Goal: Complete application form

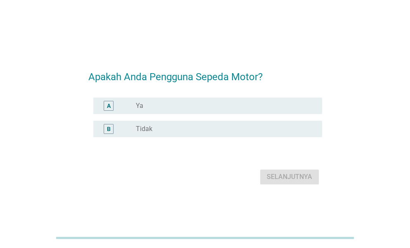
click at [140, 108] on label "Ya" at bounding box center [139, 106] width 7 height 8
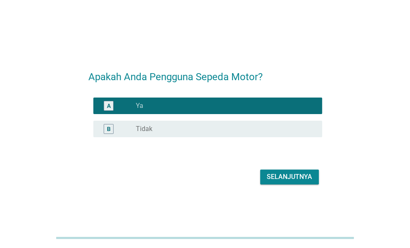
click at [274, 176] on div "Selanjutnya" at bounding box center [289, 177] width 45 height 10
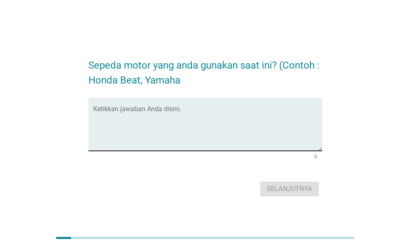
click at [180, 105] on div "Ketikkan jawaban Anda disini." at bounding box center [207, 123] width 229 height 53
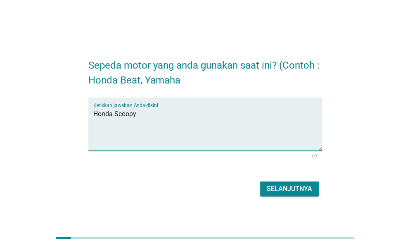
type textarea "Honda Scoopy"
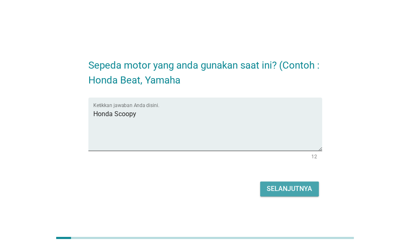
click at [282, 189] on div "Selanjutnya" at bounding box center [289, 189] width 45 height 10
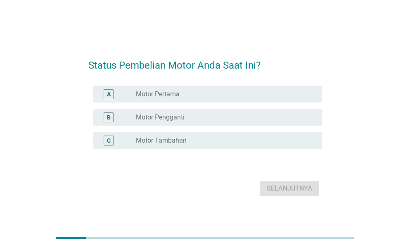
click at [187, 97] on div "radio_button_unchecked Motor Pertama" at bounding box center [222, 94] width 173 height 8
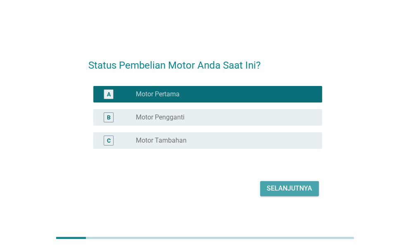
click at [282, 185] on div "Selanjutnya" at bounding box center [289, 188] width 45 height 10
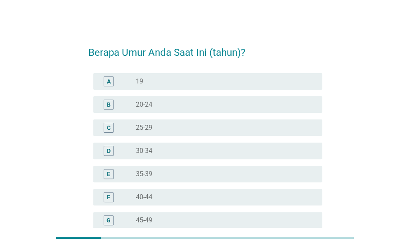
click at [166, 175] on div "radio_button_unchecked 35-39" at bounding box center [222, 174] width 173 height 8
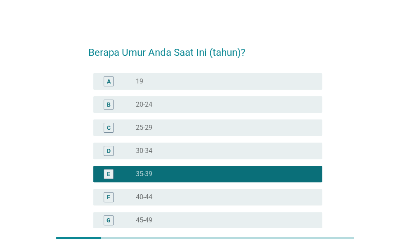
scroll to position [110, 0]
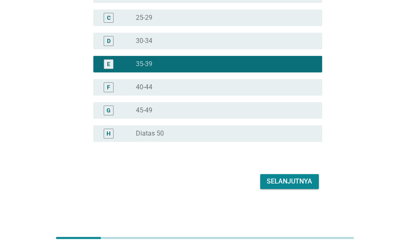
click at [279, 181] on div "Selanjutnya" at bounding box center [289, 181] width 45 height 10
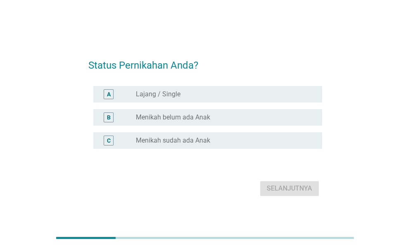
click at [139, 95] on label "Lajang / Single" at bounding box center [158, 94] width 45 height 8
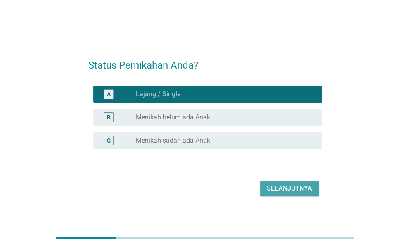
click at [277, 189] on div "Selanjutnya" at bounding box center [289, 188] width 45 height 10
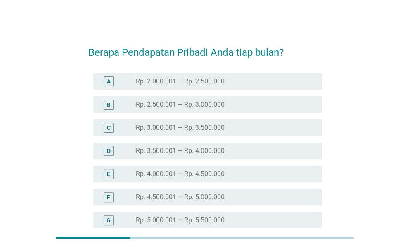
scroll to position [216, 0]
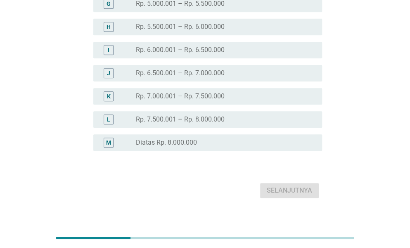
click at [190, 141] on label "Diatas Rp. 8.000.000" at bounding box center [166, 142] width 61 height 8
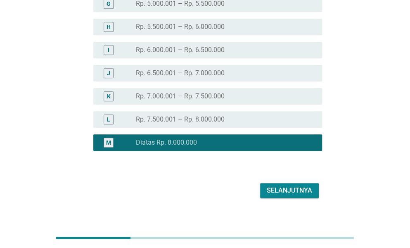
click at [270, 186] on div "Selanjutnya" at bounding box center [289, 190] width 45 height 10
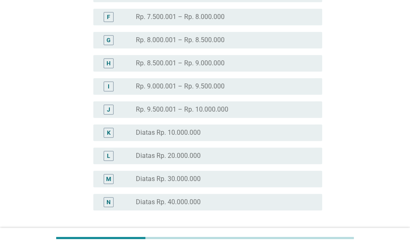
scroll to position [197, 0]
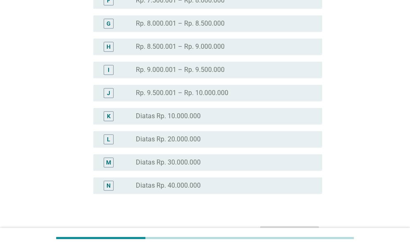
click at [393, 201] on div "Berapa Pendapatan Keluarga Anda tiap Bulan? A radio_button_unchecked Rp. 5.000.…" at bounding box center [205, 42] width 390 height 436
click at [155, 124] on div "K radio_button_unchecked Diatas Rp. 10.000.000" at bounding box center [205, 115] width 234 height 23
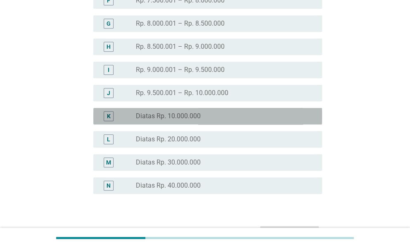
click at [147, 114] on label "Diatas Rp. 10.000.000" at bounding box center [168, 116] width 65 height 8
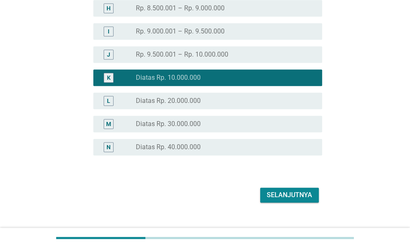
scroll to position [249, 0]
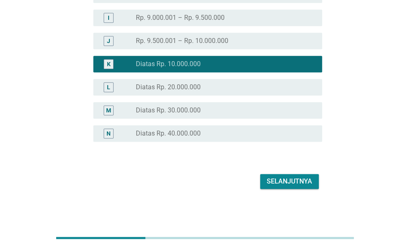
click at [285, 178] on div "Selanjutnya" at bounding box center [289, 181] width 45 height 10
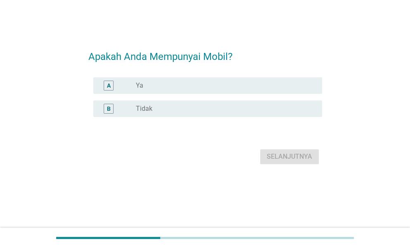
scroll to position [0, 0]
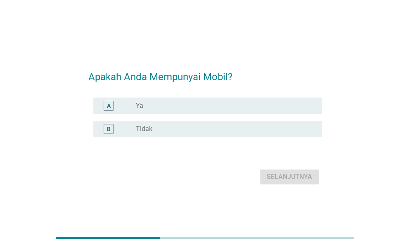
click at [140, 104] on label "Ya" at bounding box center [139, 106] width 7 height 8
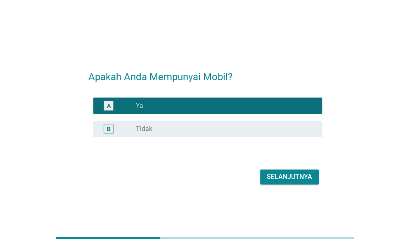
click at [287, 177] on div "Selanjutnya" at bounding box center [289, 177] width 45 height 10
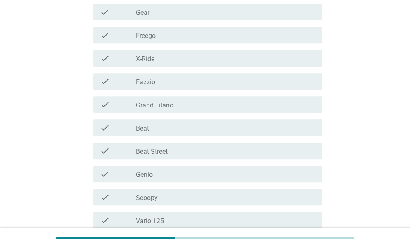
scroll to position [125, 0]
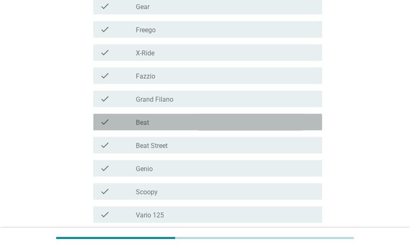
click at [135, 123] on div "check" at bounding box center [118, 122] width 36 height 10
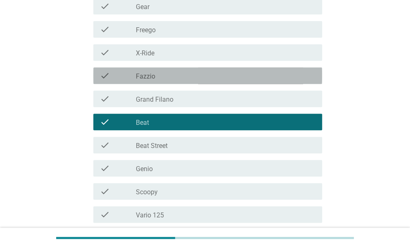
click at [150, 71] on div "check_box_outline_blank Fazzio" at bounding box center [226, 76] width 180 height 10
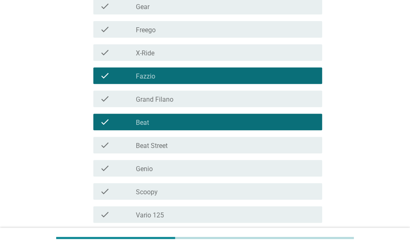
click at [155, 96] on label "Grand Filano" at bounding box center [155, 99] width 38 height 8
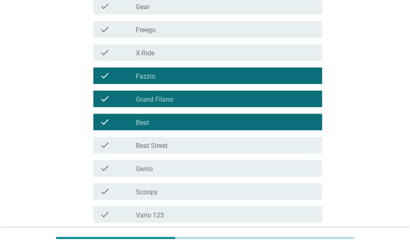
click at [166, 161] on div "check check_box_outline_blank Genio" at bounding box center [207, 168] width 229 height 17
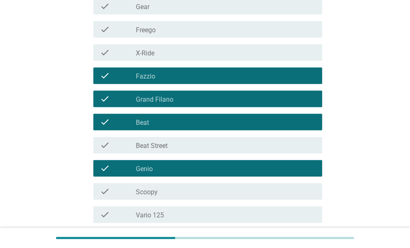
click at [163, 185] on div "check check_box_outline_blank Scoopy" at bounding box center [207, 191] width 229 height 17
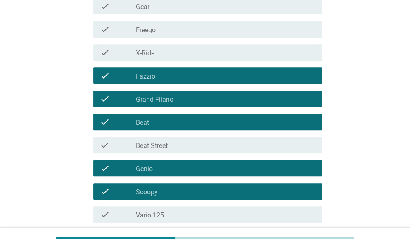
click at [163, 207] on div "check check_box_outline_blank Vario 125" at bounding box center [207, 214] width 229 height 17
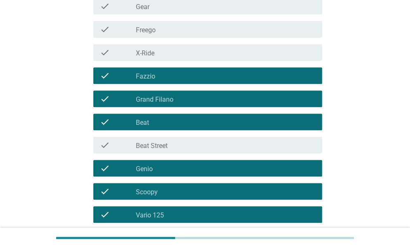
click at [166, 148] on label "Beat Street" at bounding box center [152, 146] width 32 height 8
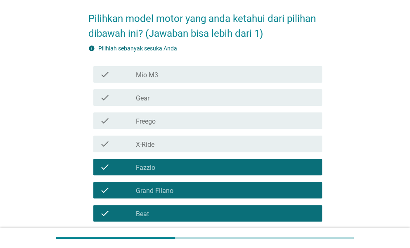
scroll to position [32, 0]
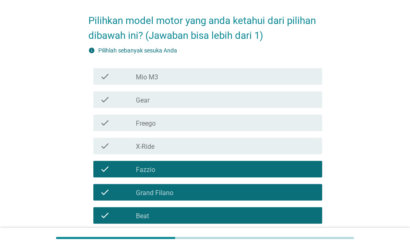
click at [272, 69] on div "check check_box_outline_blank Mio M3" at bounding box center [207, 76] width 229 height 17
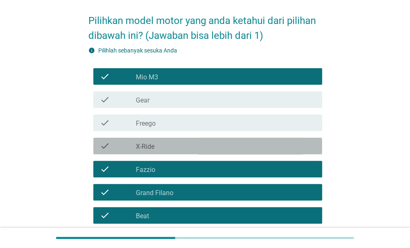
click at [310, 143] on div "check_box_outline_blank X-Ride" at bounding box center [226, 146] width 180 height 10
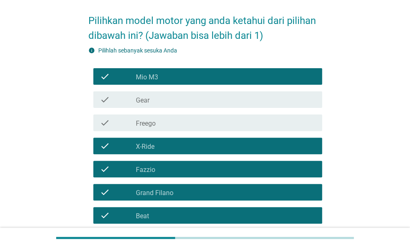
scroll to position [196, 0]
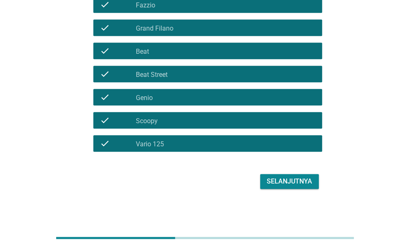
click at [295, 181] on div "Selanjutnya" at bounding box center [289, 181] width 45 height 10
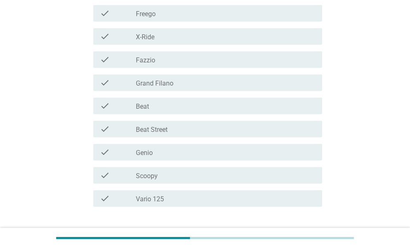
scroll to position [201, 0]
click at [164, 83] on label "Grand Filano" at bounding box center [155, 83] width 38 height 8
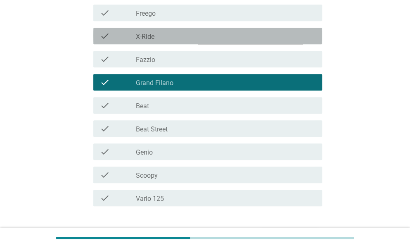
click at [173, 38] on div "check_box_outline_blank X-Ride" at bounding box center [226, 36] width 180 height 10
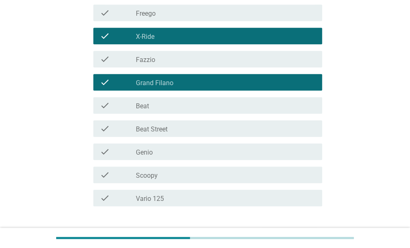
scroll to position [256, 0]
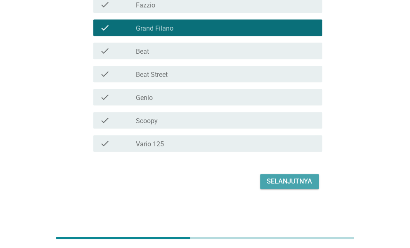
click at [285, 181] on div "Selanjutnya" at bounding box center [289, 181] width 45 height 10
click at [285, 181] on div "Selanjutnya" at bounding box center [205, 181] width 234 height 20
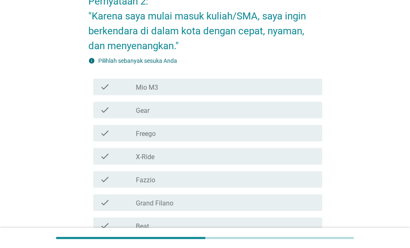
scroll to position [96, 0]
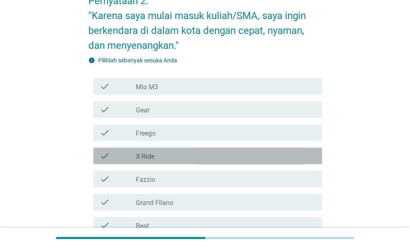
click at [188, 159] on div "check_box_outline_blank X-Ride" at bounding box center [226, 156] width 180 height 10
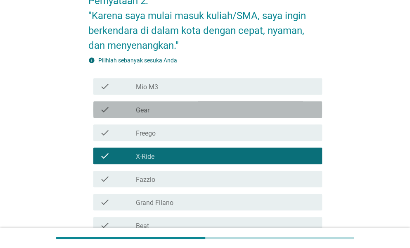
click at [291, 108] on div "check_box_outline_blank Gear" at bounding box center [226, 109] width 180 height 10
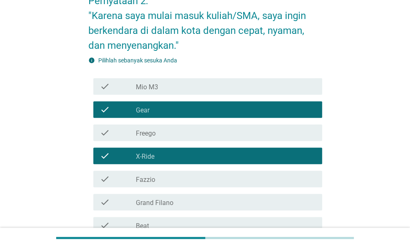
scroll to position [270, 0]
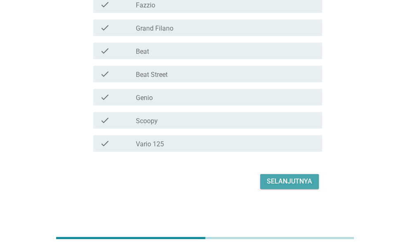
click at [297, 184] on div "Selanjutnya" at bounding box center [289, 181] width 45 height 10
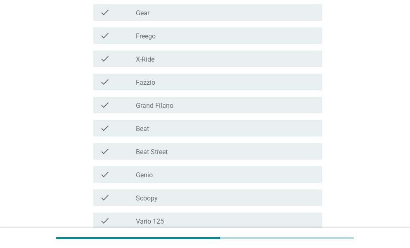
scroll to position [197, 0]
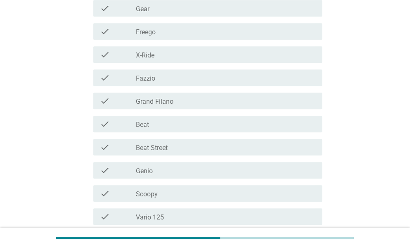
click at [140, 124] on label "Beat" at bounding box center [142, 125] width 13 height 8
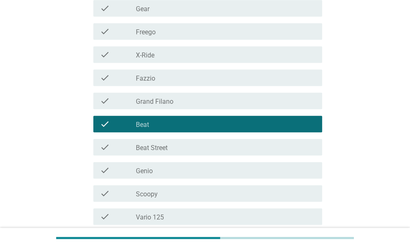
click at [137, 147] on label "Beat Street" at bounding box center [152, 148] width 32 height 8
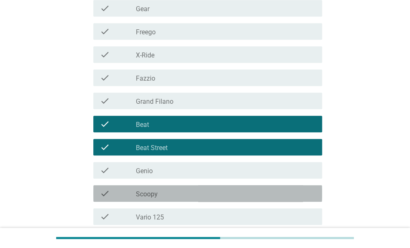
click at [168, 199] on div "check check_box_outline_blank Scoopy" at bounding box center [207, 193] width 229 height 17
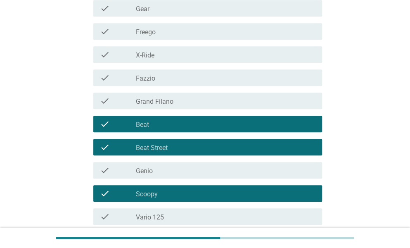
click at [167, 212] on div "check_box_outline_blank Vario 125" at bounding box center [226, 216] width 180 height 10
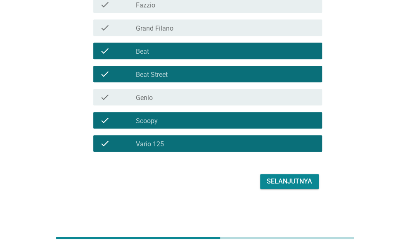
scroll to position [0, 0]
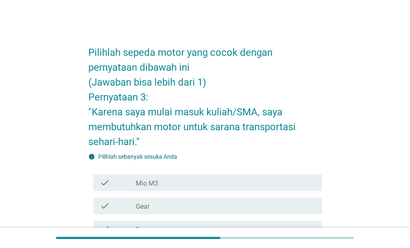
click at [197, 183] on div "check_box_outline_blank Mio M3" at bounding box center [226, 183] width 180 height 10
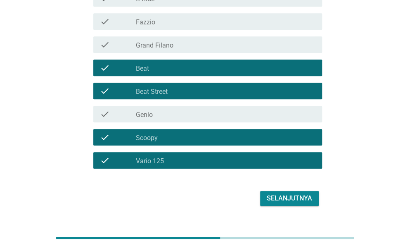
scroll to position [270, 0]
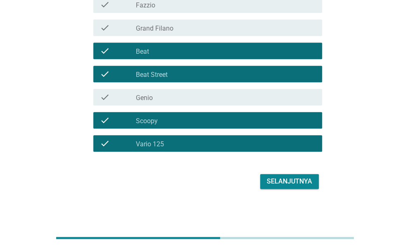
click at [293, 178] on div "Selanjutnya" at bounding box center [289, 181] width 45 height 10
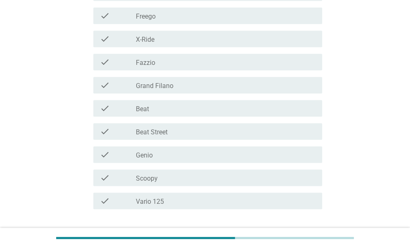
scroll to position [200, 0]
click at [136, 173] on label "Scoopy" at bounding box center [147, 177] width 22 height 8
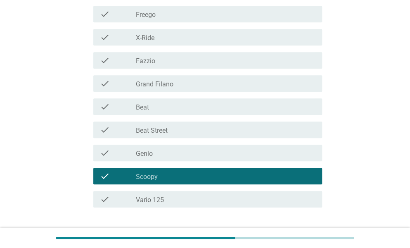
click at [134, 107] on div "check" at bounding box center [118, 107] width 36 height 10
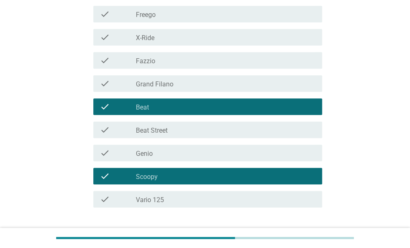
scroll to position [0, 0]
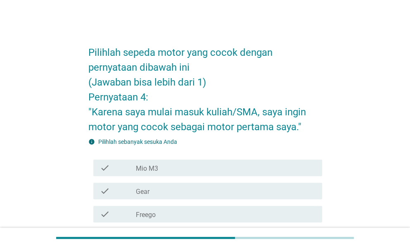
click at [195, 169] on div "check_box_outline_blank Mio M3" at bounding box center [226, 168] width 180 height 10
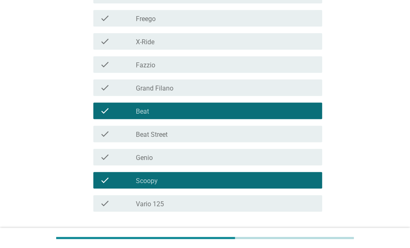
scroll to position [199, 0]
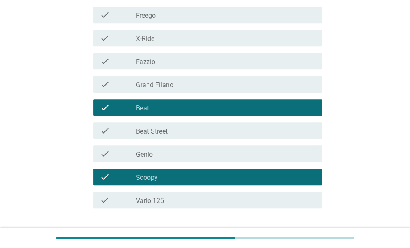
click at [133, 134] on div "check" at bounding box center [118, 130] width 36 height 10
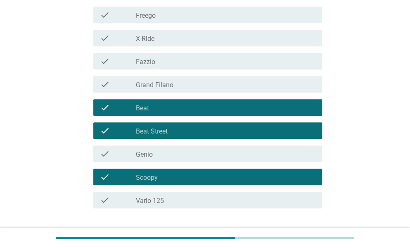
click at [281, 86] on div "check_box_outline_blank Grand Filano" at bounding box center [226, 84] width 180 height 10
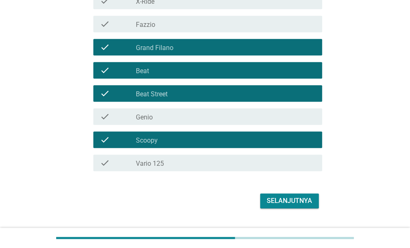
scroll to position [256, 0]
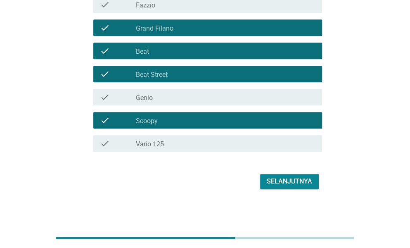
click at [300, 183] on div "Selanjutnya" at bounding box center [289, 181] width 45 height 10
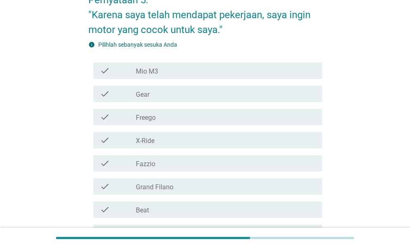
scroll to position [106, 0]
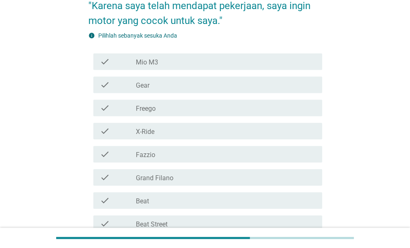
click at [192, 131] on div "check_box_outline_blank X-Ride" at bounding box center [226, 131] width 180 height 10
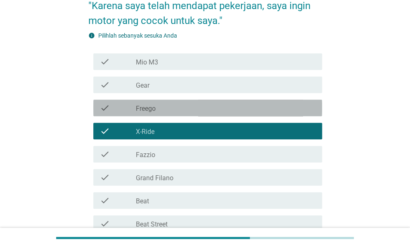
click at [184, 107] on div "check_box_outline_blank Freego" at bounding box center [226, 108] width 180 height 10
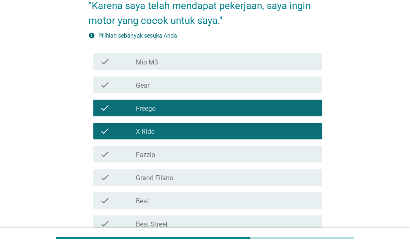
click at [268, 175] on div "check_box_outline_blank Grand Filano" at bounding box center [226, 177] width 180 height 10
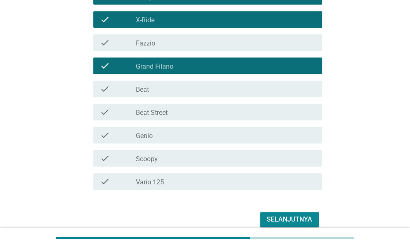
scroll to position [223, 0]
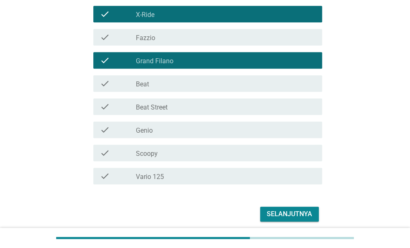
click at [159, 129] on div "check_box_outline_blank Genio" at bounding box center [226, 130] width 180 height 10
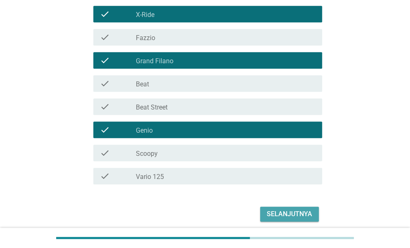
click at [285, 213] on div "Selanjutnya" at bounding box center [289, 214] width 45 height 10
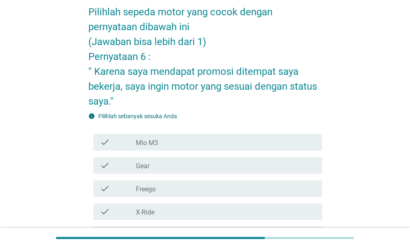
scroll to position [45, 0]
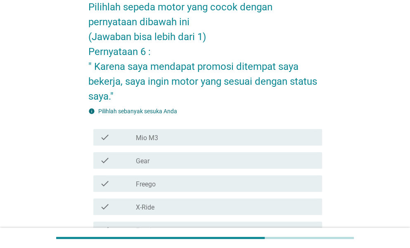
click at [303, 160] on div "check_box_outline_blank Gear" at bounding box center [226, 160] width 180 height 10
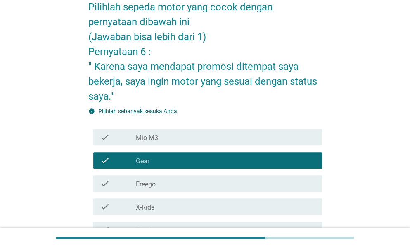
click at [292, 187] on div "check_box_outline_blank Freego" at bounding box center [226, 183] width 180 height 10
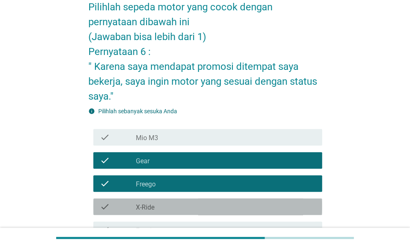
click at [290, 204] on div "check_box_outline_blank X-Ride" at bounding box center [226, 206] width 180 height 10
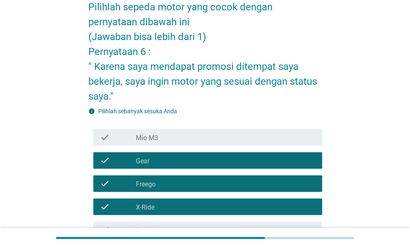
scroll to position [262, 0]
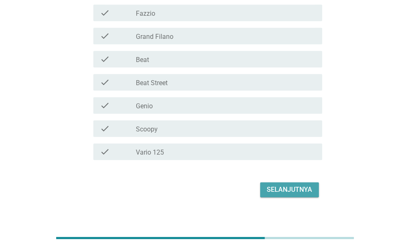
click at [286, 194] on div "Selanjutnya" at bounding box center [289, 190] width 45 height 10
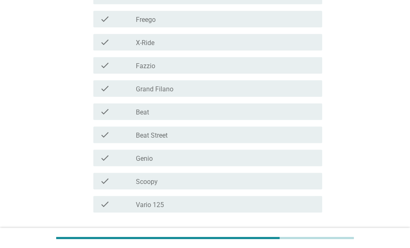
scroll to position [197, 0]
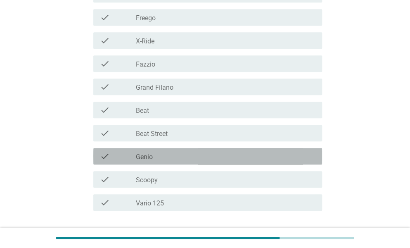
click at [169, 159] on div "check_box_outline_blank Genio" at bounding box center [226, 156] width 180 height 10
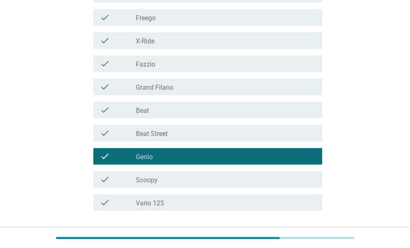
click at [148, 62] on label "Fazzio" at bounding box center [145, 64] width 19 height 8
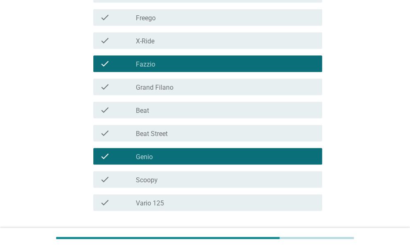
click at [149, 84] on label "Grand Filano" at bounding box center [155, 87] width 38 height 8
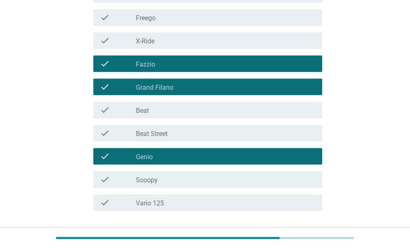
click at [152, 204] on label "Vario 125" at bounding box center [150, 203] width 28 height 8
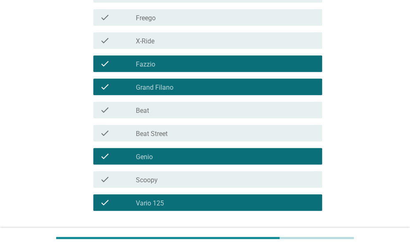
click at [144, 185] on div "check check_box_outline_blank Scoopy" at bounding box center [207, 179] width 229 height 17
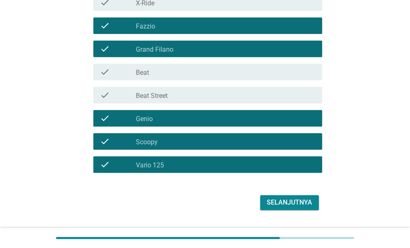
scroll to position [256, 0]
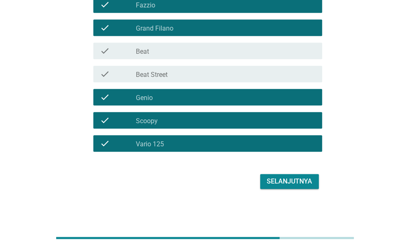
click at [274, 176] on div "Selanjutnya" at bounding box center [289, 181] width 45 height 10
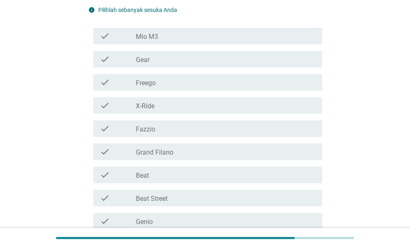
scroll to position [165, 0]
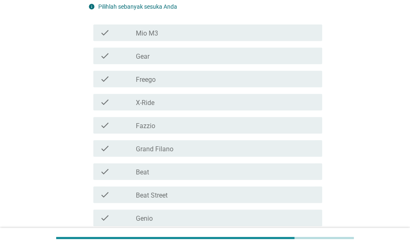
click at [159, 151] on label "Grand Filano" at bounding box center [155, 149] width 38 height 8
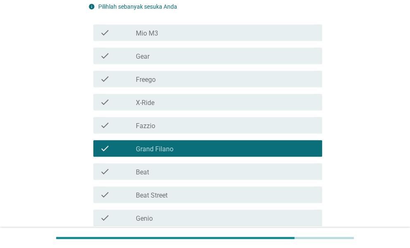
click at [156, 171] on div "check_box_outline_blank Beat" at bounding box center [226, 171] width 180 height 10
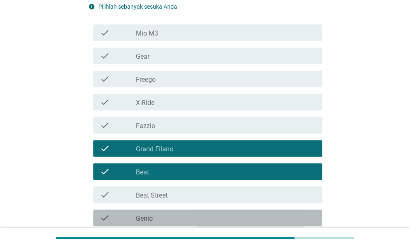
click at [188, 214] on div "check_box_outline_blank Genio" at bounding box center [226, 218] width 180 height 10
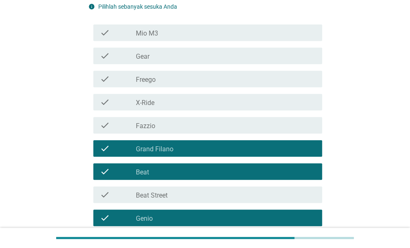
scroll to position [285, 0]
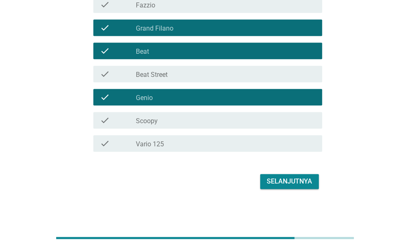
click at [187, 141] on div "check_box_outline_blank Vario 125" at bounding box center [226, 143] width 180 height 10
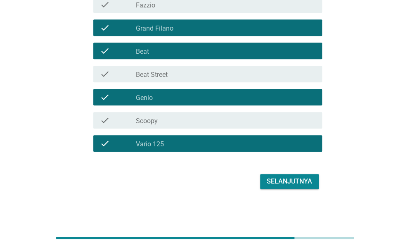
click at [175, 128] on div "check check_box_outline_blank Scoopy" at bounding box center [207, 120] width 229 height 17
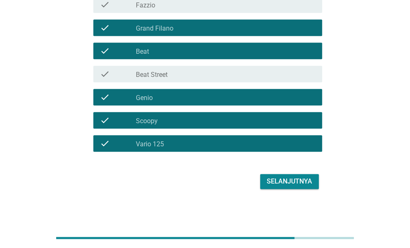
click at [270, 182] on div "Selanjutnya" at bounding box center [289, 181] width 45 height 10
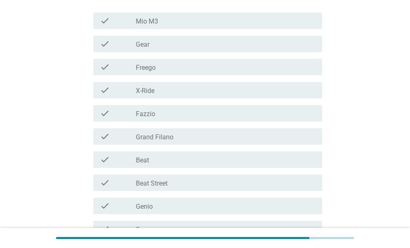
scroll to position [185, 0]
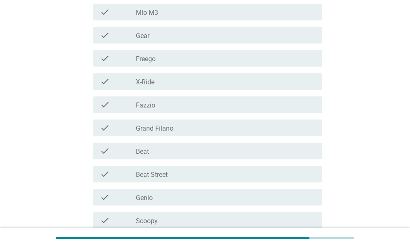
click at [125, 104] on div "check" at bounding box center [118, 104] width 36 height 10
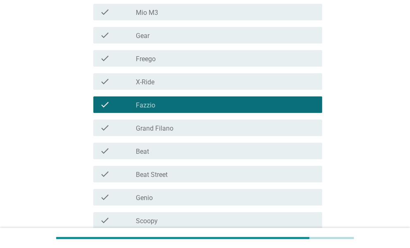
click at [135, 197] on div "check" at bounding box center [118, 197] width 36 height 10
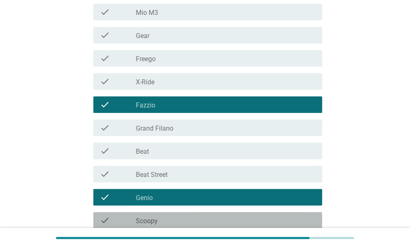
click at [210, 222] on div "check_box_outline_blank Scoopy" at bounding box center [226, 220] width 180 height 10
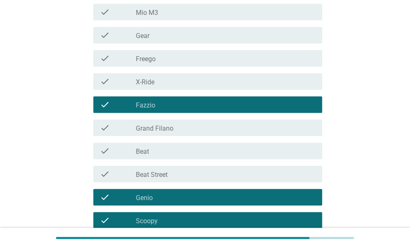
scroll to position [285, 0]
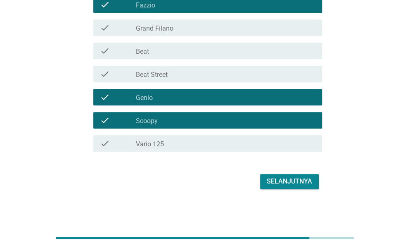
click at [281, 177] on div "Selanjutnya" at bounding box center [289, 181] width 45 height 10
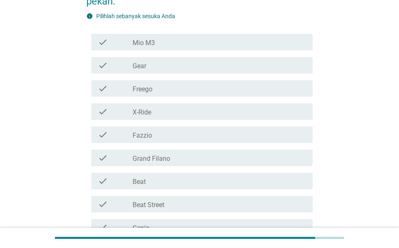
scroll to position [148, 0]
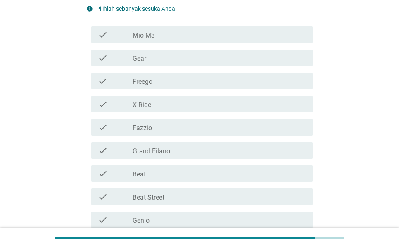
click at [135, 105] on label "X-Ride" at bounding box center [142, 105] width 19 height 8
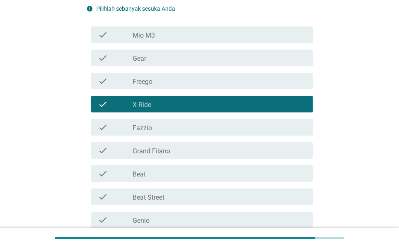
click at [144, 151] on label "Grand Filano" at bounding box center [152, 151] width 38 height 8
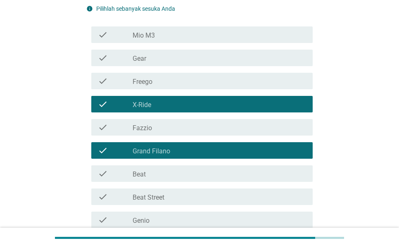
scroll to position [270, 0]
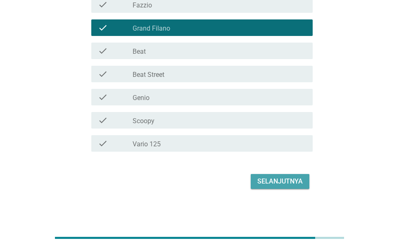
click at [274, 180] on div "Selanjutnya" at bounding box center [279, 181] width 45 height 10
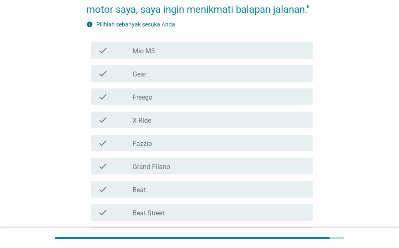
scroll to position [104, 0]
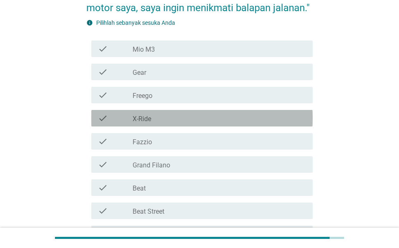
click at [152, 123] on div "check check_box_outline_blank X-Ride" at bounding box center [201, 118] width 221 height 17
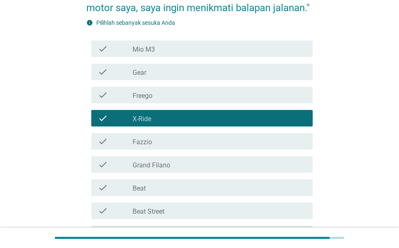
scroll to position [241, 0]
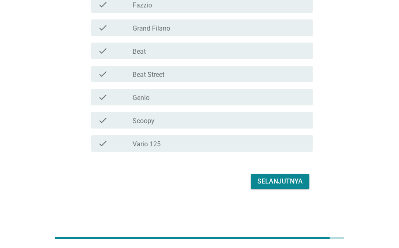
click at [271, 184] on div "Selanjutnya" at bounding box center [279, 181] width 45 height 10
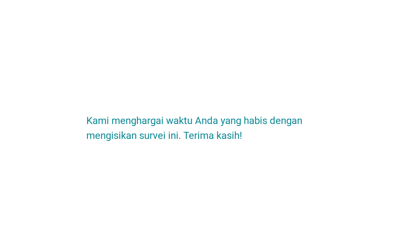
scroll to position [0, 0]
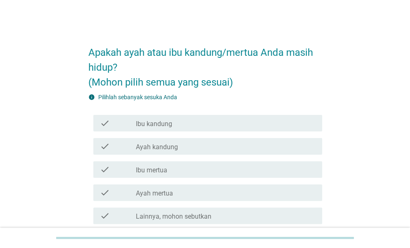
click at [149, 143] on label "Ayah kandung" at bounding box center [157, 147] width 42 height 8
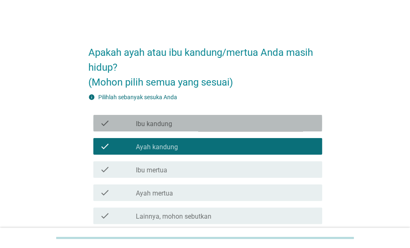
click at [148, 127] on label "Ibu kandung" at bounding box center [154, 124] width 36 height 8
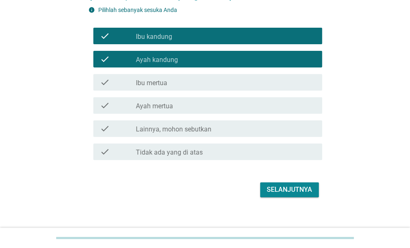
scroll to position [91, 0]
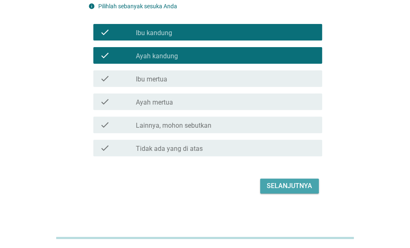
click at [291, 183] on div "Selanjutnya" at bounding box center [289, 186] width 45 height 10
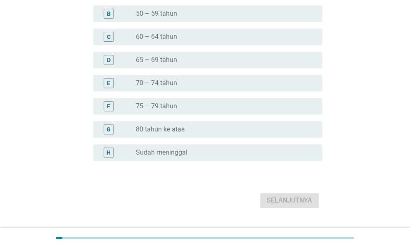
scroll to position [0, 0]
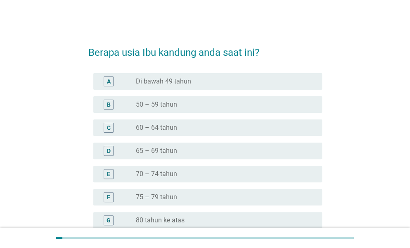
click at [168, 126] on label "60 – 64 tahun" at bounding box center [156, 127] width 41 height 8
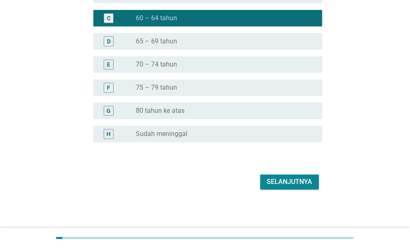
scroll to position [110, 0]
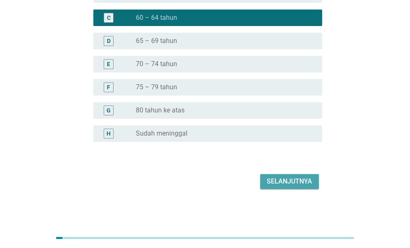
click at [282, 182] on div "Selanjutnya" at bounding box center [289, 181] width 45 height 10
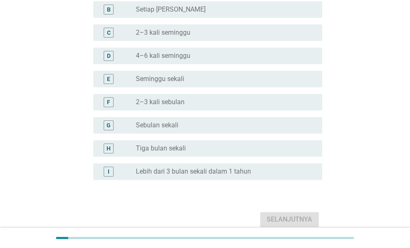
scroll to position [0, 0]
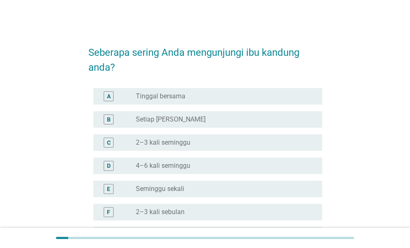
click at [174, 117] on div "radio_button_unchecked Setiap Hari" at bounding box center [222, 119] width 173 height 8
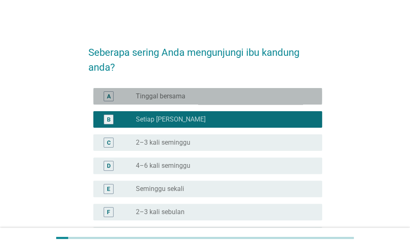
click at [316, 95] on div "A radio_button_unchecked Tinggal bersama" at bounding box center [207, 96] width 229 height 17
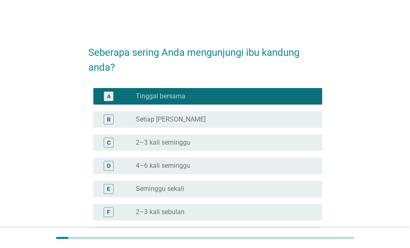
scroll to position [148, 0]
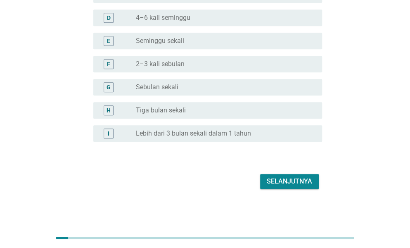
click at [299, 181] on div "Selanjutnya" at bounding box center [289, 181] width 45 height 10
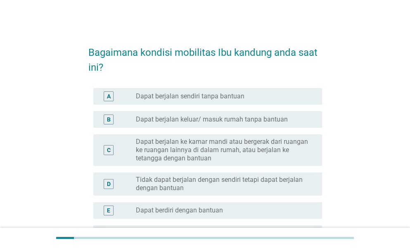
click at [226, 95] on label "Dapat berjalan sendiri tanpa bantuan" at bounding box center [190, 96] width 109 height 8
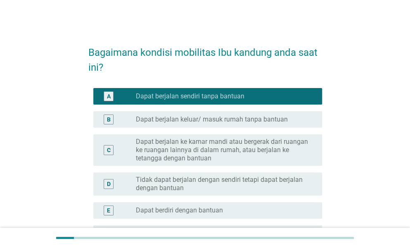
scroll to position [153, 0]
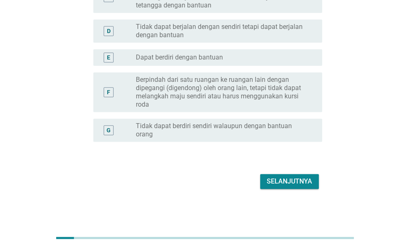
click at [281, 182] on div "Selanjutnya" at bounding box center [289, 181] width 45 height 10
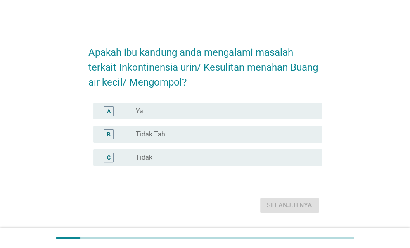
click at [148, 151] on div "C radio_button_unchecked Tidak" at bounding box center [207, 157] width 229 height 17
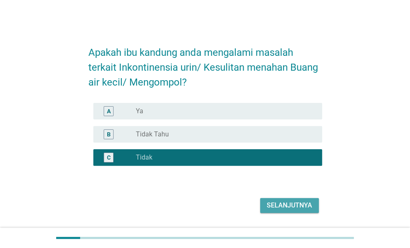
click at [270, 210] on button "Selanjutnya" at bounding box center [289, 205] width 59 height 15
